Goal: Information Seeking & Learning: Learn about a topic

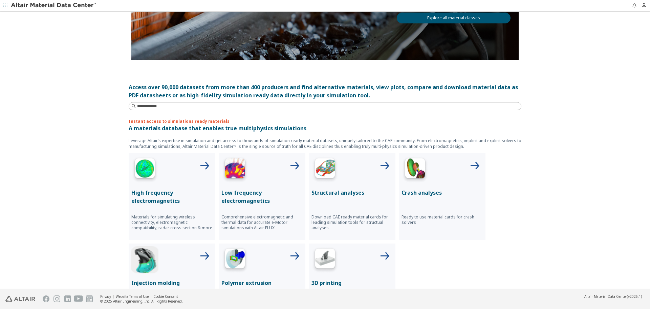
scroll to position [135, 0]
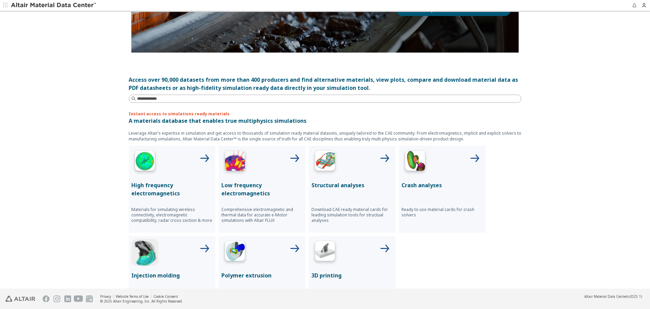
click at [203, 246] on icon at bounding box center [204, 248] width 16 height 16
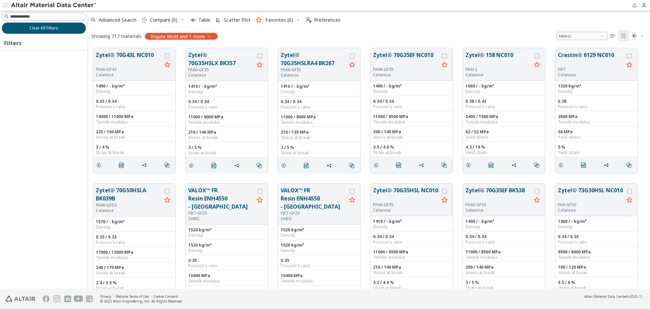
scroll to position [240, 557]
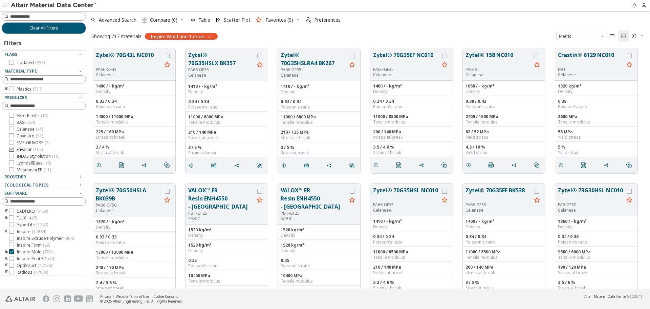
click at [11, 149] on icon at bounding box center [11, 149] width 5 height 5
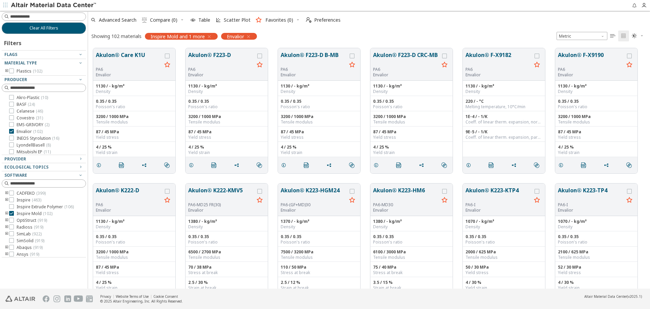
click at [6, 71] on icon "toogle group" at bounding box center [6, 70] width 5 height 5
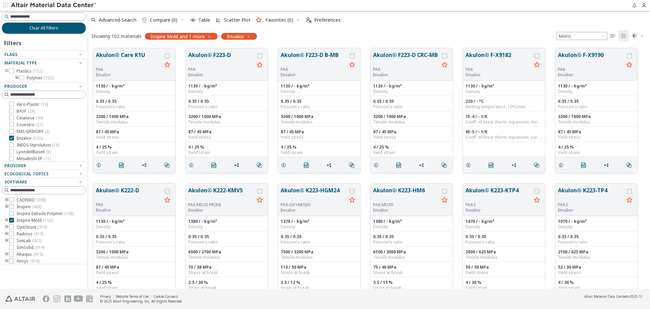
click at [17, 78] on icon "toogle group" at bounding box center [17, 77] width 5 height 5
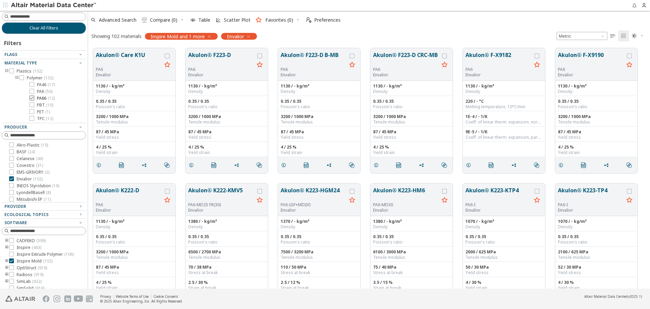
click at [32, 98] on icon at bounding box center [31, 98] width 5 height 5
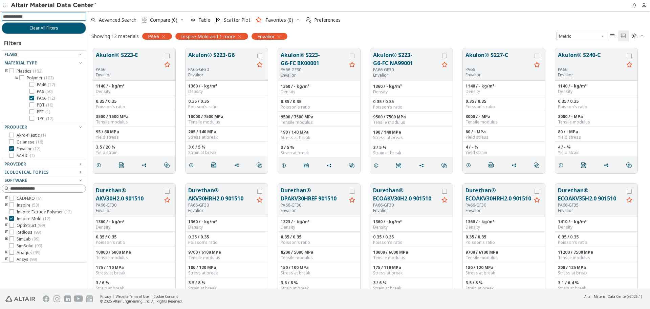
click at [23, 17] on input at bounding box center [44, 16] width 83 height 7
paste input "**********"
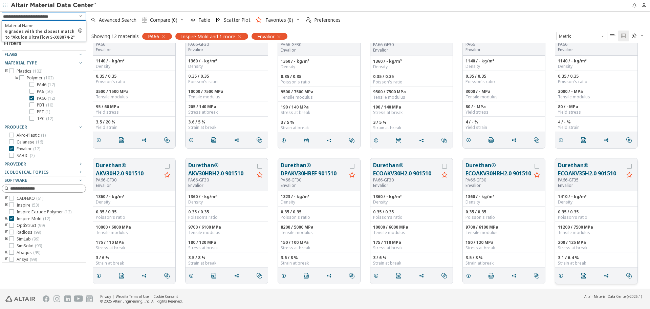
type input "**********"
click at [579, 171] on button "Durethan® ECOAKV35H2.0 901510" at bounding box center [591, 169] width 66 height 16
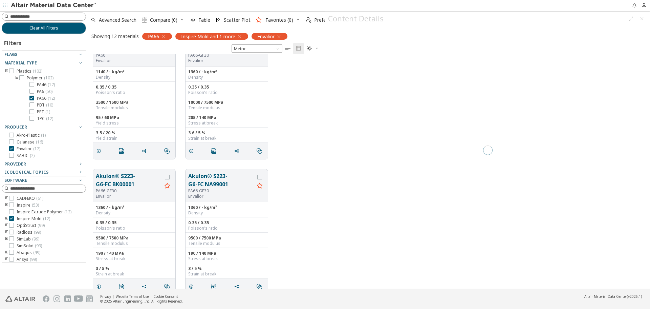
scroll to position [229, 232]
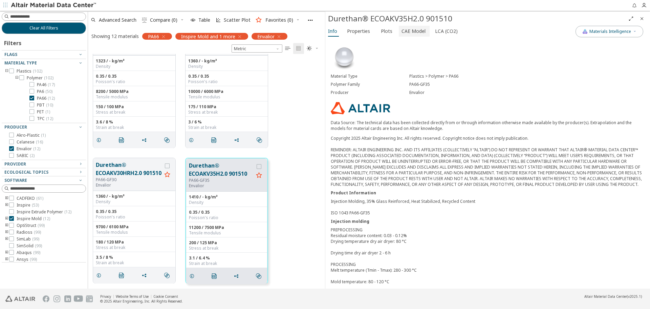
click at [404, 34] on span "CAE Model" at bounding box center [414, 31] width 24 height 11
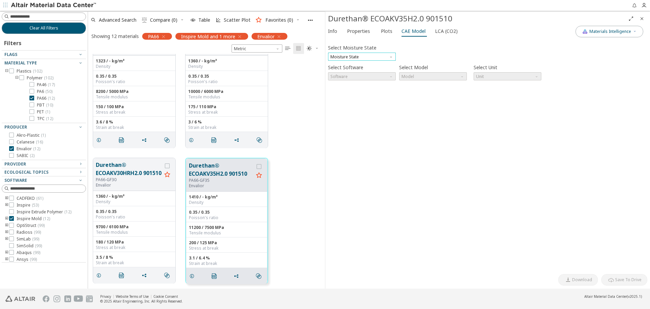
click at [358, 57] on span "Moisture State" at bounding box center [362, 56] width 68 height 8
click at [346, 72] on span "Conditioned" at bounding box center [343, 72] width 24 height 5
click at [358, 76] on span "Software" at bounding box center [362, 76] width 68 height 8
click at [348, 101] on span "Cadmould" at bounding box center [341, 100] width 20 height 5
click at [421, 77] on span "Model" at bounding box center [433, 76] width 68 height 8
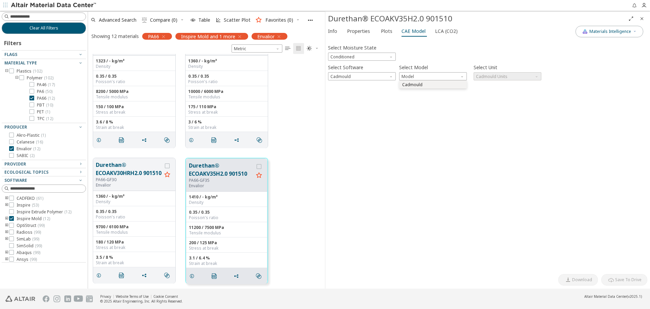
click at [421, 84] on span "Cadmould" at bounding box center [412, 84] width 20 height 5
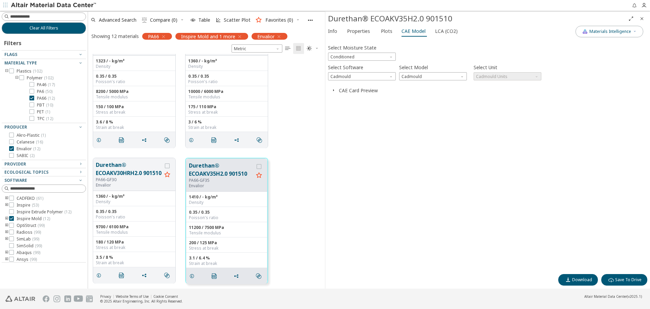
click at [334, 90] on icon "button" at bounding box center [333, 89] width 5 height 5
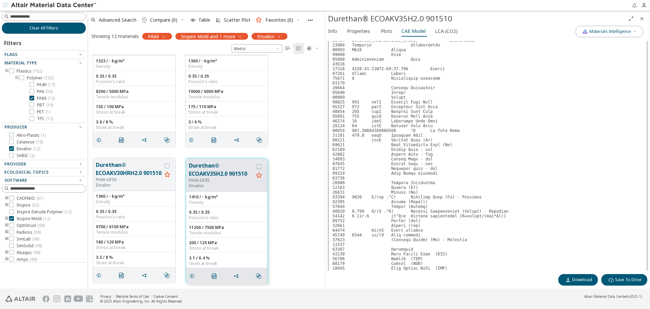
scroll to position [0, 0]
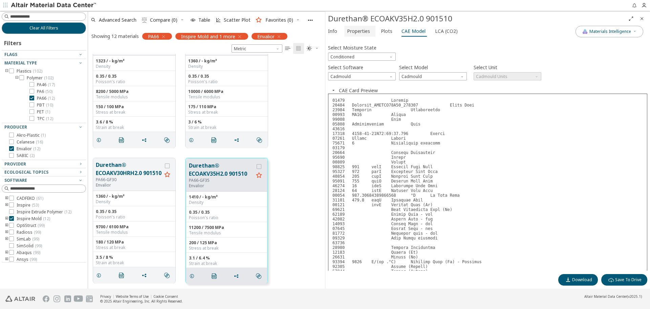
click at [358, 33] on span "Properties" at bounding box center [358, 31] width 23 height 11
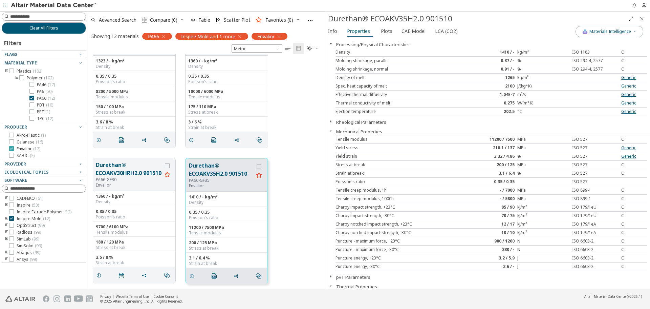
click at [10, 147] on icon at bounding box center [11, 148] width 5 height 5
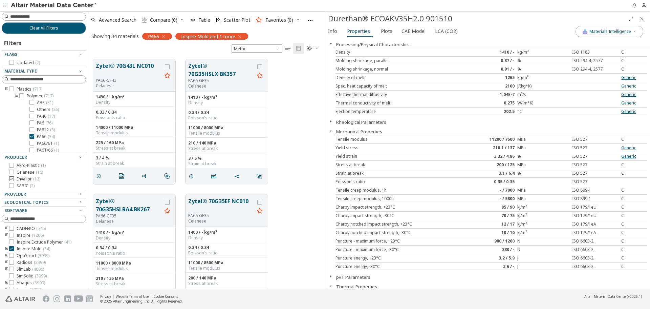
click at [10, 180] on icon at bounding box center [11, 178] width 5 height 5
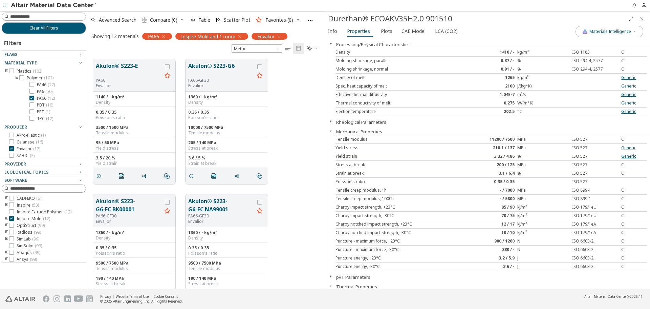
click at [643, 16] on icon "Close" at bounding box center [641, 18] width 5 height 5
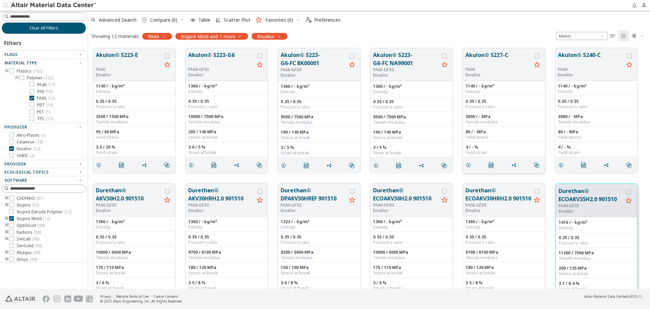
click at [502, 65] on button "Akulon® S227-C" at bounding box center [499, 59] width 66 height 16
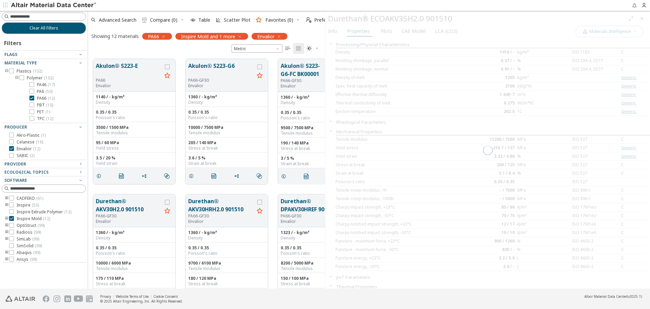
scroll to position [229, 232]
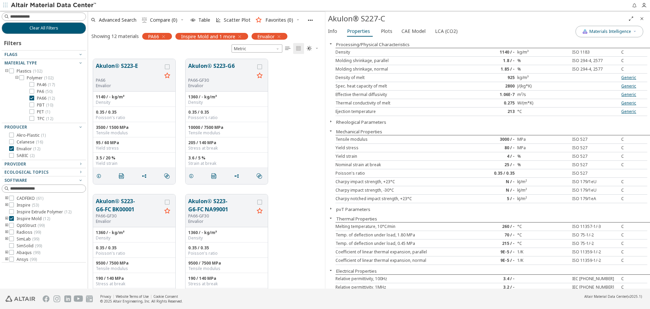
scroll to position [173, 0]
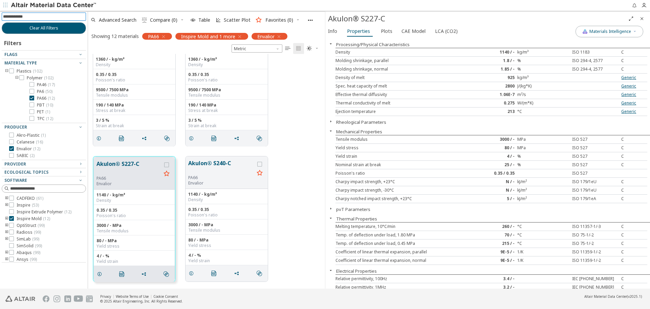
click at [33, 16] on input at bounding box center [44, 16] width 83 height 7
paste input "**********"
type input "**********"
drag, startPoint x: 64, startPoint y: 14, endPoint x: 0, endPoint y: 10, distance: 63.8
click at [0, 10] on div "**********" at bounding box center [325, 154] width 650 height 309
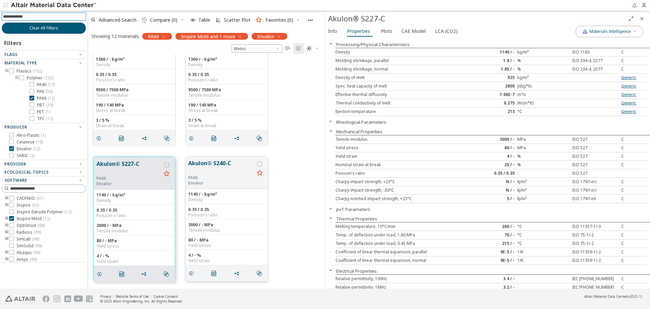
click at [211, 167] on button "Akulon® S240-C" at bounding box center [221, 167] width 66 height 16
